Goal: Information Seeking & Learning: Learn about a topic

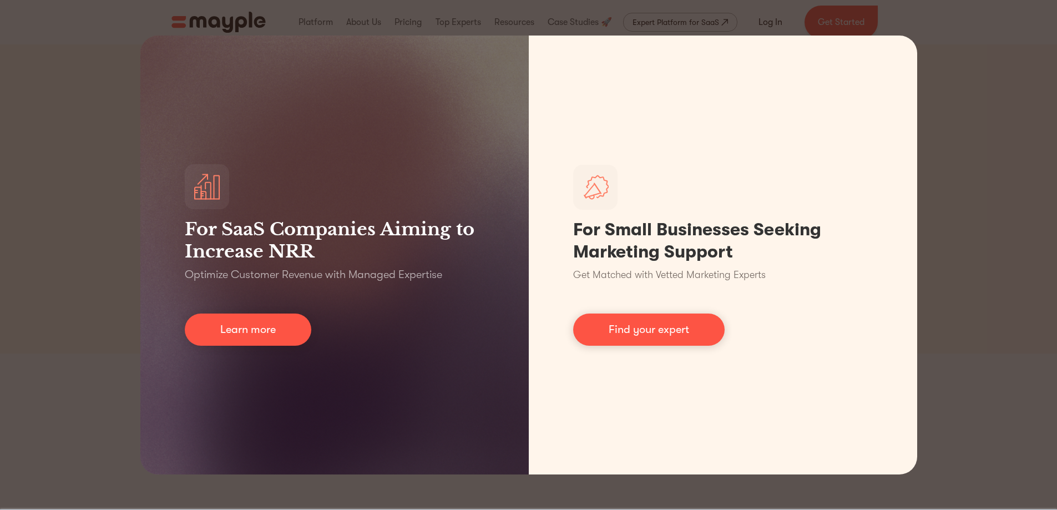
click at [561, 487] on div "For SaaS Companies Aiming to Increase NRR Optimize Customer Revenue with Manage…" at bounding box center [528, 255] width 1057 height 510
click at [1048, 87] on div "For SaaS Companies Aiming to Increase NRR Optimize Customer Revenue with Manage…" at bounding box center [528, 255] width 1057 height 510
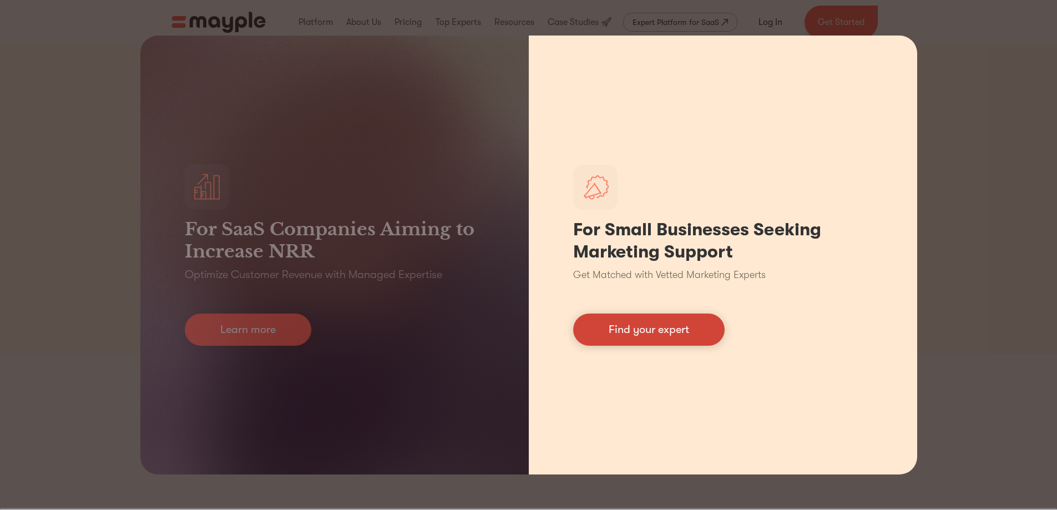
click at [626, 339] on link "Find your expert" at bounding box center [648, 330] width 151 height 32
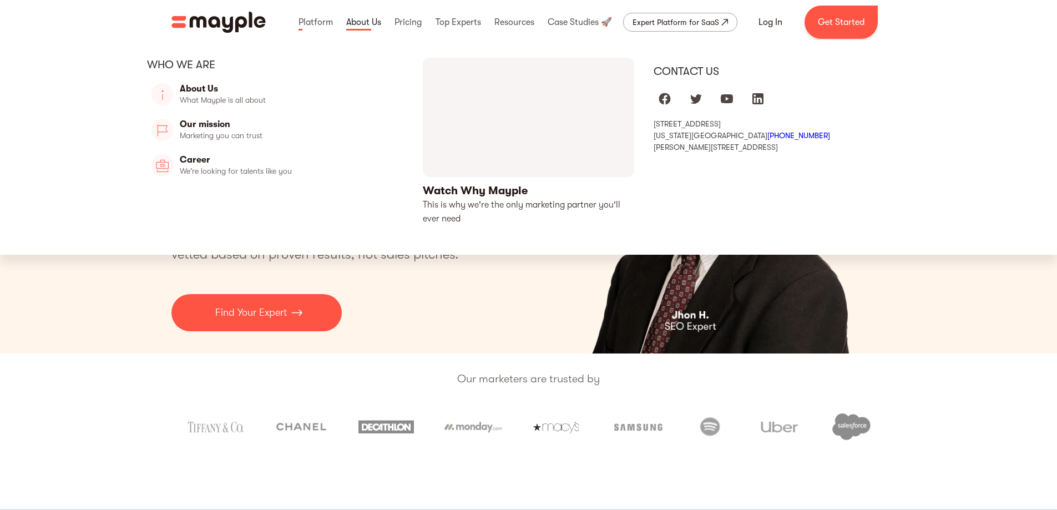
click at [346, 22] on link at bounding box center [363, 22] width 41 height 36
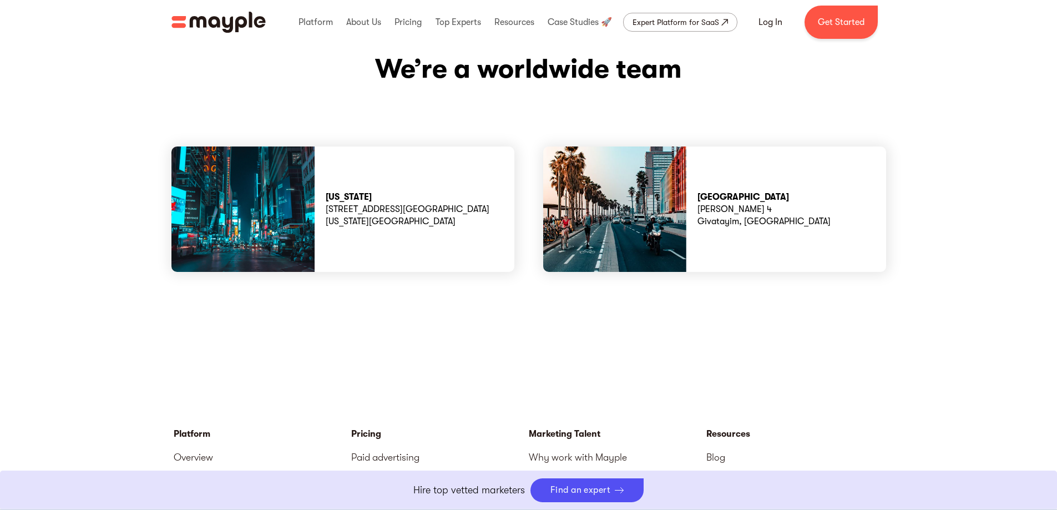
scroll to position [2885, 0]
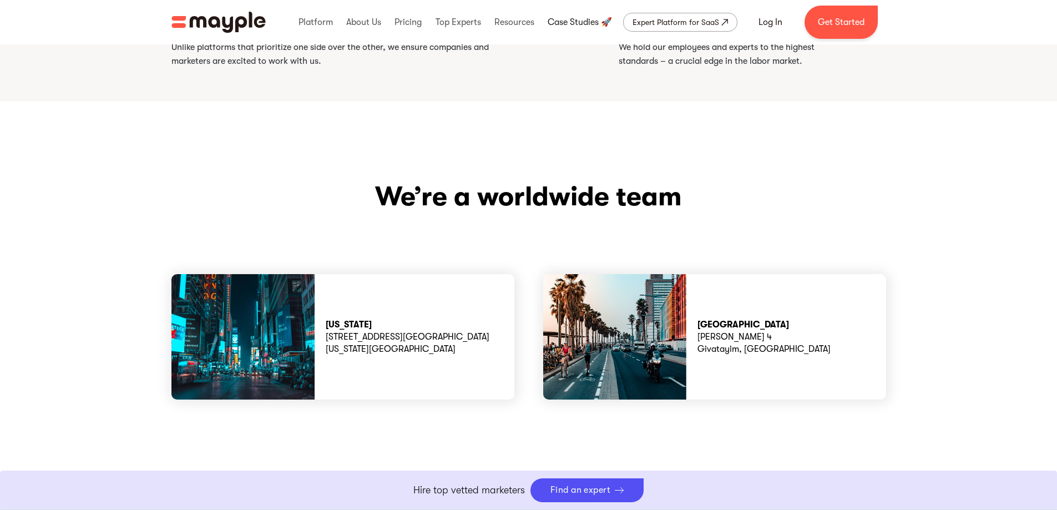
click at [563, 19] on link at bounding box center [580, 22] width 70 height 36
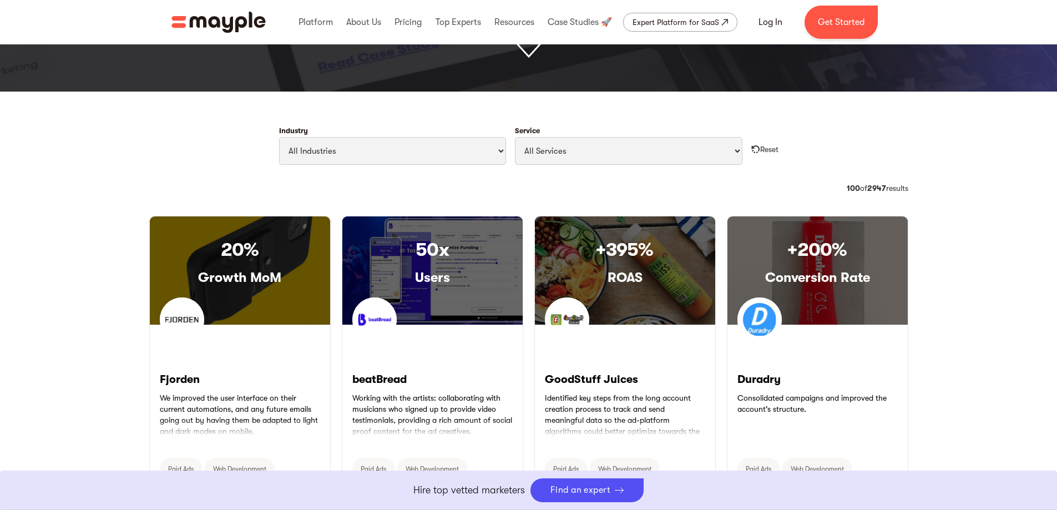
scroll to position [503, 0]
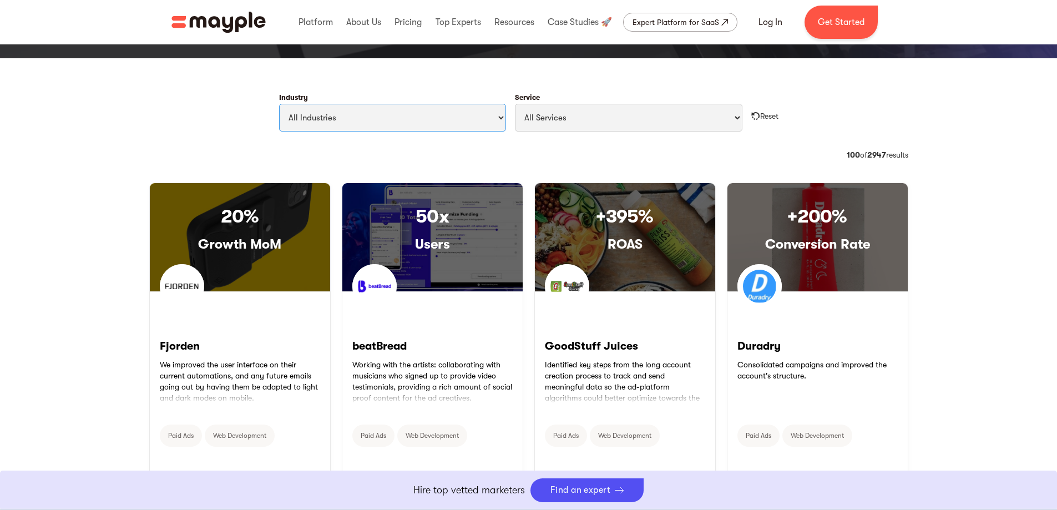
click at [498, 114] on select "All Industries Travel & Leisure Nonprofit & Government Automotive & Transportat…" at bounding box center [393, 118] width 228 height 28
click at [708, 114] on select "All Services Paid Ads Email Marketing SEO CRO Social Media Management Marketing…" at bounding box center [629, 118] width 228 height 28
click at [457, 115] on select "All Industries Travel & Leisure Nonprofit & Government Automotive & Transportat…" at bounding box center [393, 118] width 228 height 28
click at [434, 77] on div "See How We Maximize Potential. Explore more than 2,900 Mayple expert success st…" at bounding box center [528, 514] width 1057 height 1944
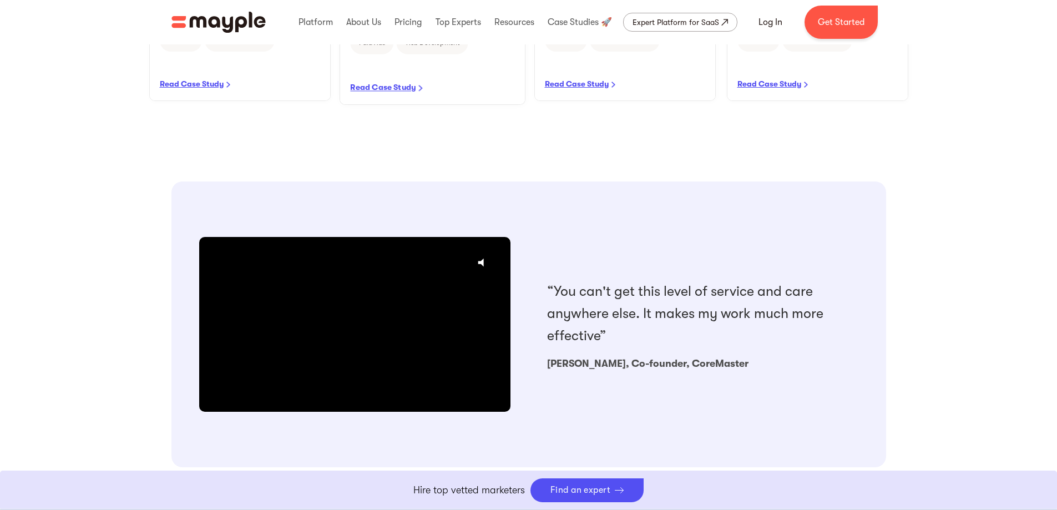
scroll to position [712, 0]
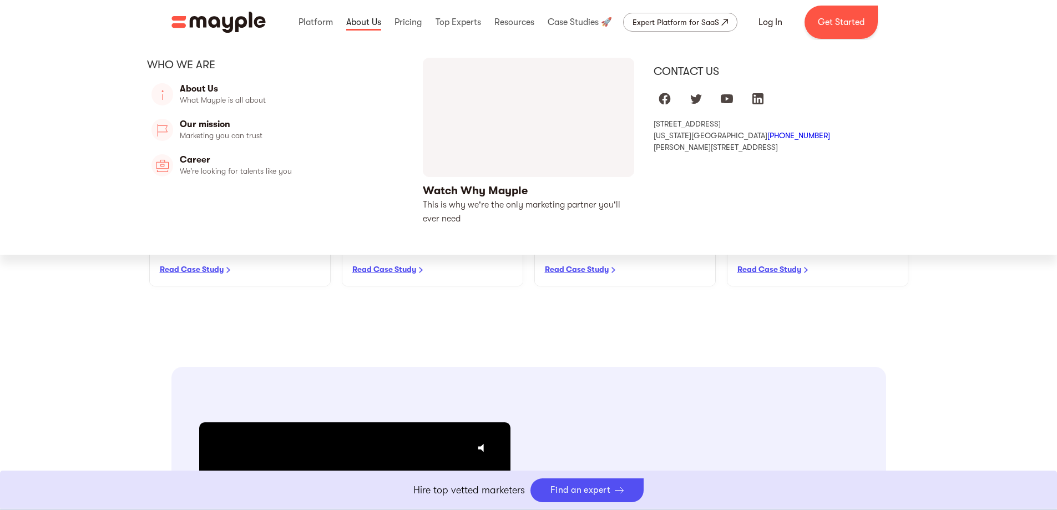
click at [350, 18] on link at bounding box center [363, 22] width 41 height 36
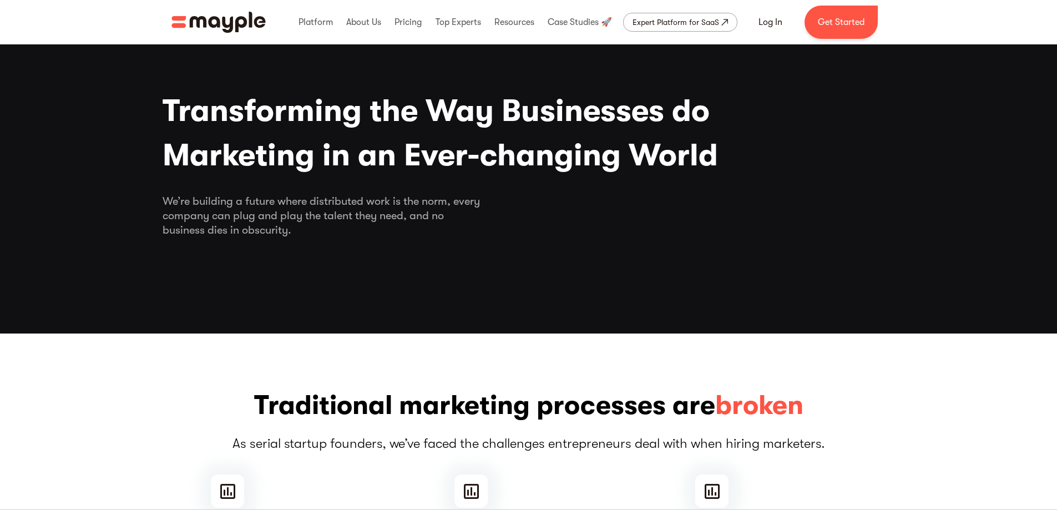
click at [224, 21] on img "home" at bounding box center [218, 22] width 94 height 21
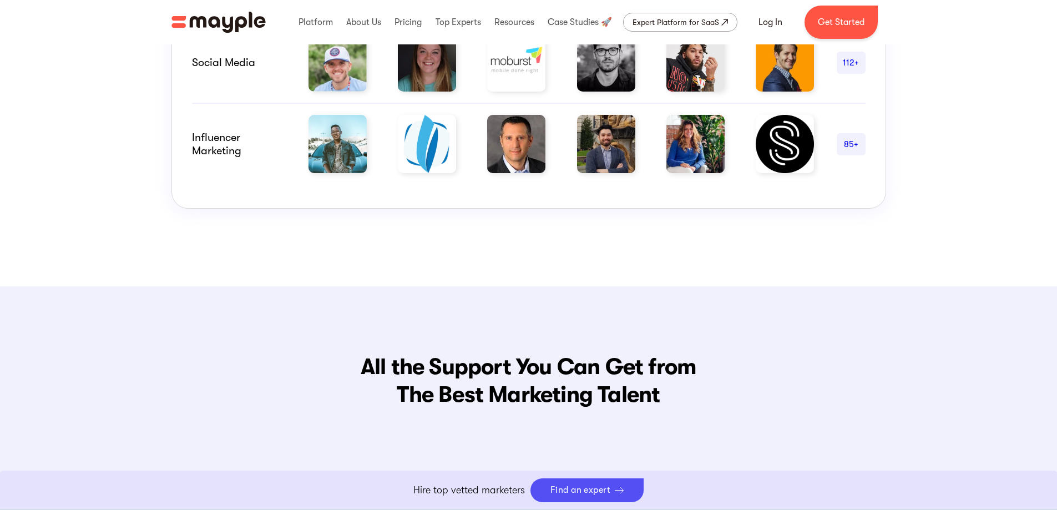
scroll to position [888, 0]
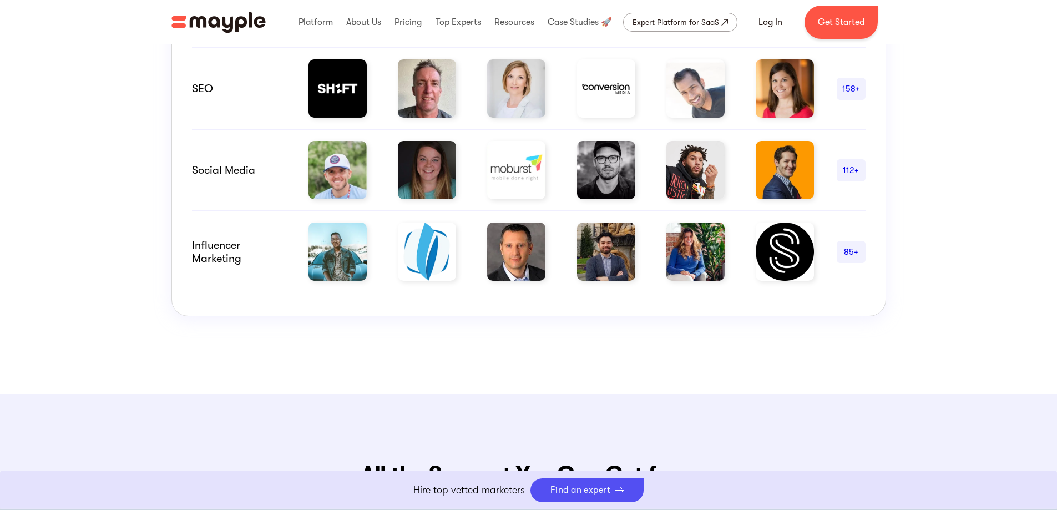
click at [860, 251] on div "85+" at bounding box center [851, 251] width 29 height 13
